Goal: Task Accomplishment & Management: Complete application form

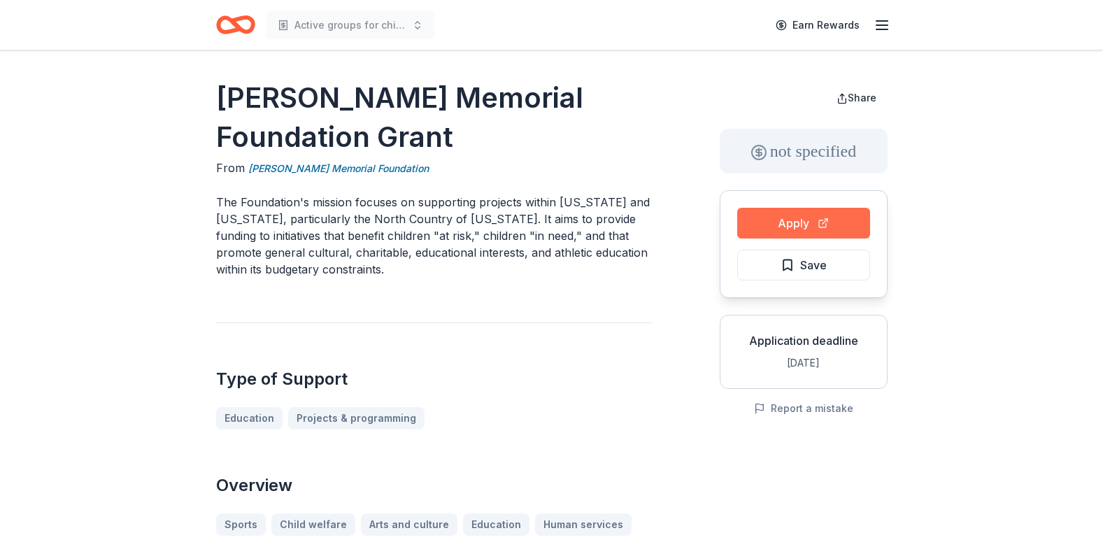
click at [808, 231] on button "Apply" at bounding box center [803, 223] width 133 height 31
click at [836, 223] on button "Apply" at bounding box center [803, 223] width 133 height 31
